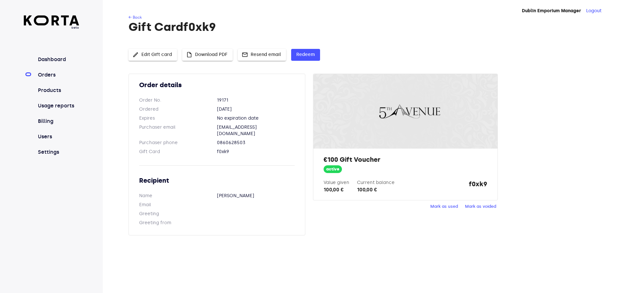
click at [49, 75] on link "Orders" at bounding box center [58, 75] width 43 height 8
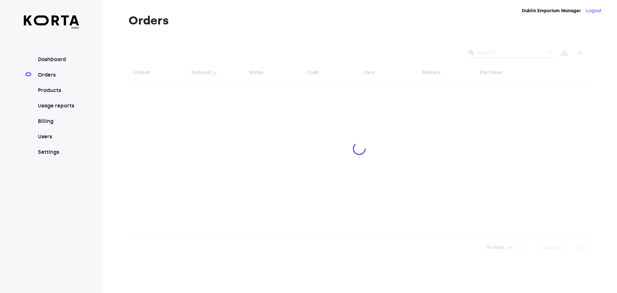
click at [489, 52] on div at bounding box center [360, 149] width 462 height 214
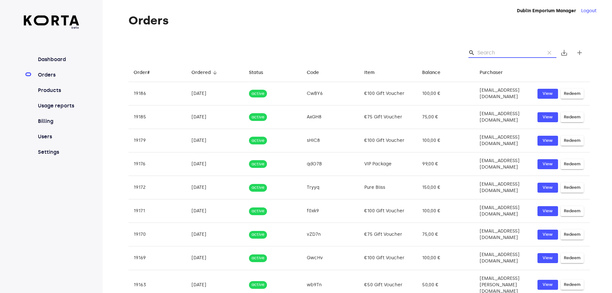
drag, startPoint x: 496, startPoint y: 51, endPoint x: 500, endPoint y: 51, distance: 4.2
click at [498, 51] on input "Search" at bounding box center [509, 53] width 62 height 10
paste input "JB0Fn"
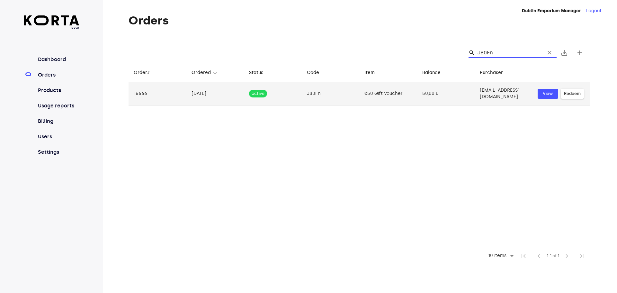
type input "JB0Fn"
click at [572, 94] on span "Redeem" at bounding box center [572, 93] width 17 height 7
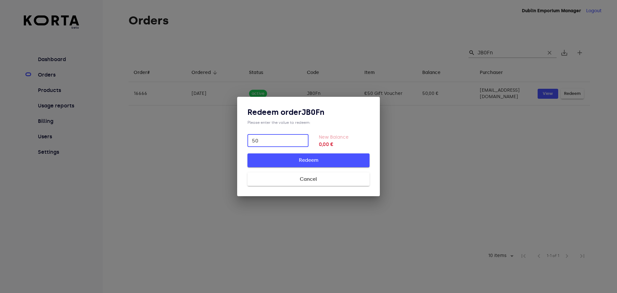
type input "50"
click at [342, 163] on span "Redeem" at bounding box center [309, 160] width 102 height 8
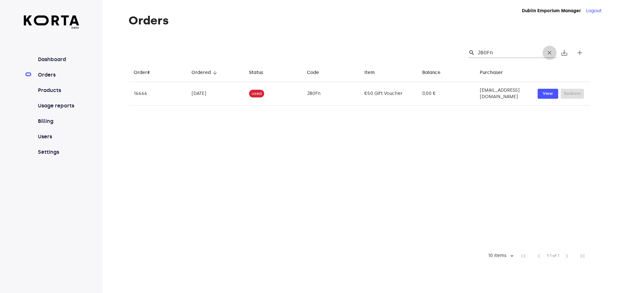
click at [551, 54] on span "clear" at bounding box center [549, 53] width 6 height 6
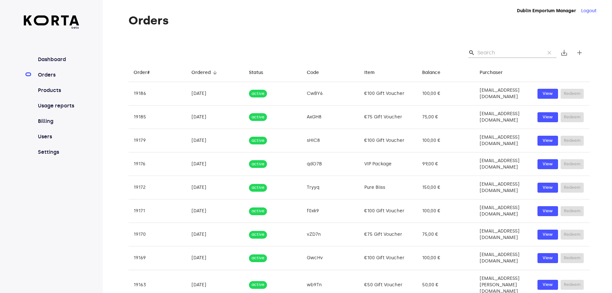
click at [522, 47] on div "search clear save_alt add" at bounding box center [360, 52] width 462 height 21
click at [495, 52] on input "Search" at bounding box center [509, 53] width 62 height 10
paste input "tHTMx"
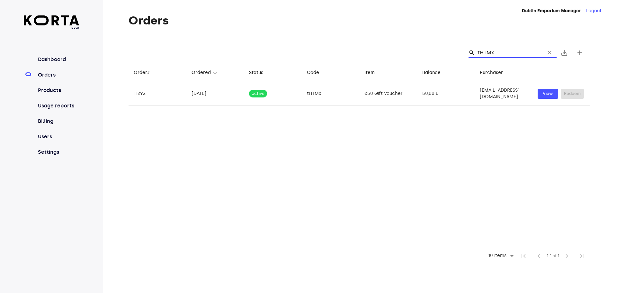
type input "tHTMx"
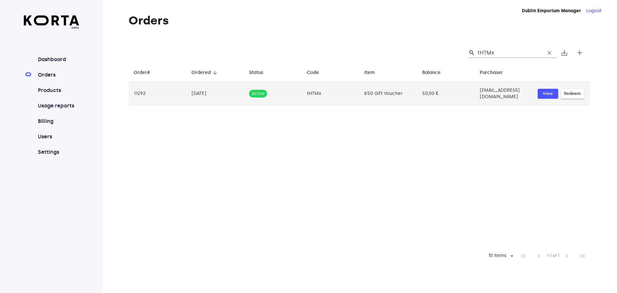
click at [574, 93] on span "Redeem" at bounding box center [572, 93] width 17 height 7
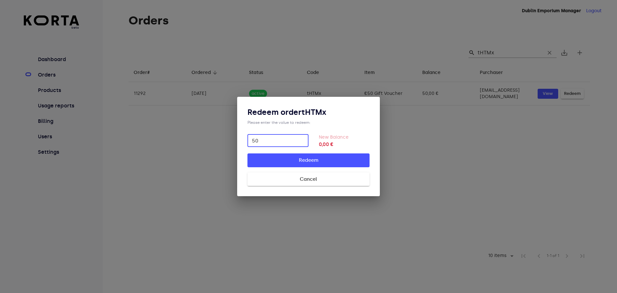
type input "50"
click at [353, 162] on span "Redeem" at bounding box center [309, 160] width 102 height 8
